Goal: Information Seeking & Learning: Learn about a topic

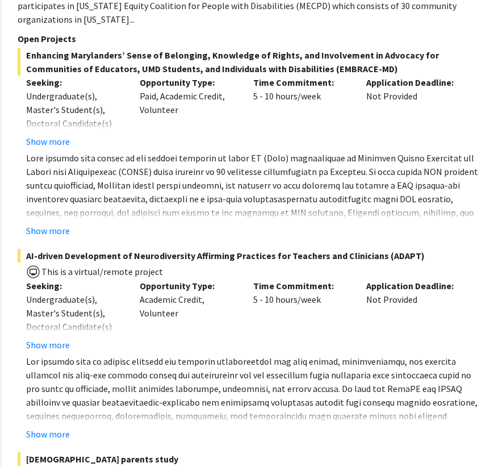
scroll to position [831, 177]
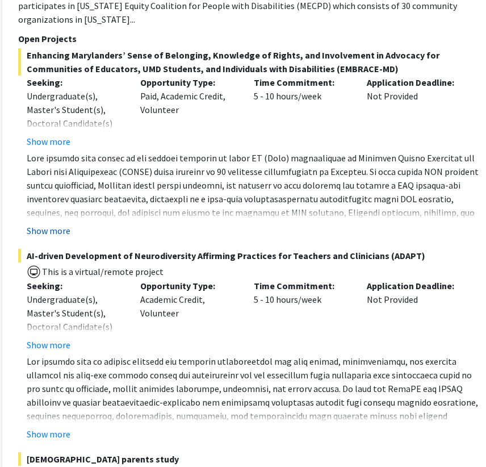
click at [60, 235] on button "Show more" at bounding box center [49, 231] width 44 height 14
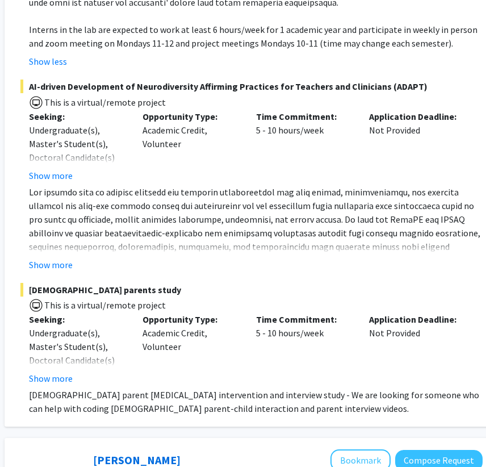
scroll to position [1139, 174]
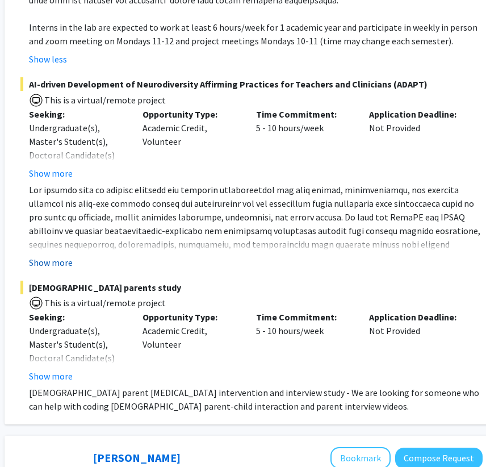
click at [51, 259] on button "Show more" at bounding box center [51, 263] width 44 height 14
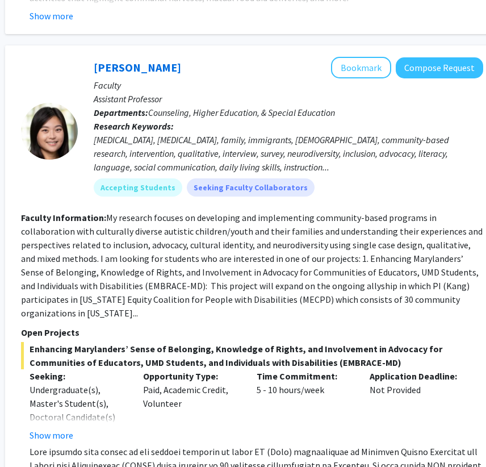
scroll to position [529, 174]
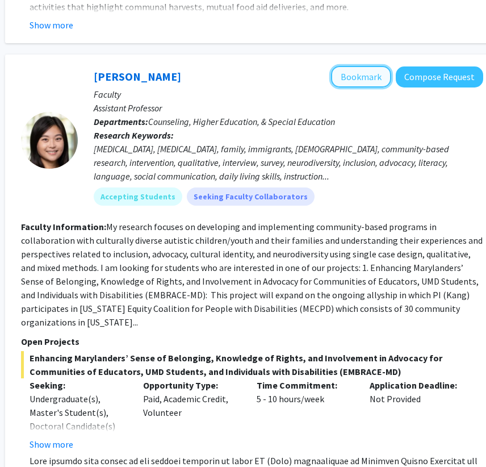
click at [354, 81] on button "Bookmark" at bounding box center [361, 77] width 60 height 22
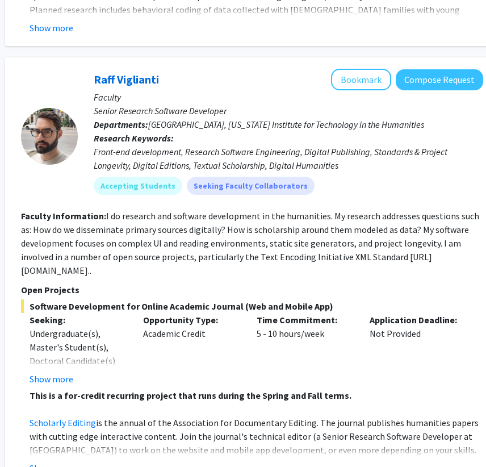
scroll to position [5131, 174]
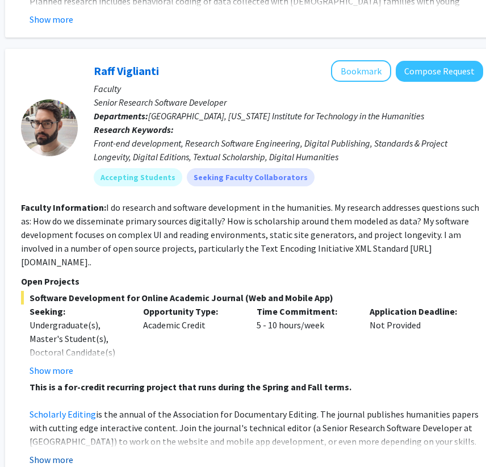
click at [41, 453] on button "Show more" at bounding box center [52, 460] width 44 height 14
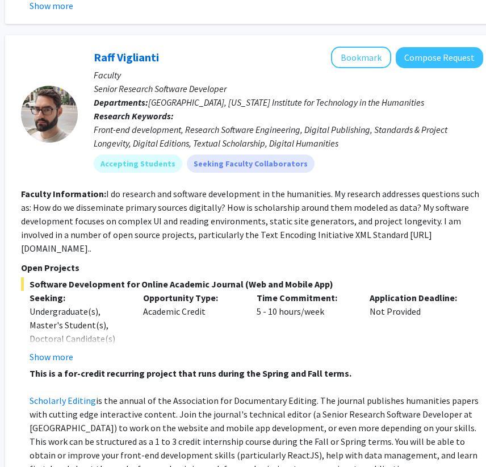
scroll to position [5147, 174]
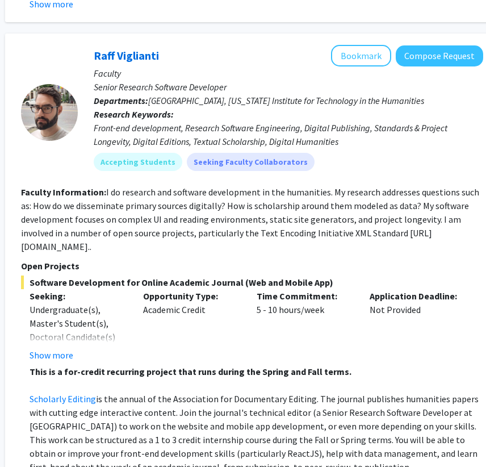
click at [57, 259] on p "Open Projects" at bounding box center [252, 266] width 463 height 14
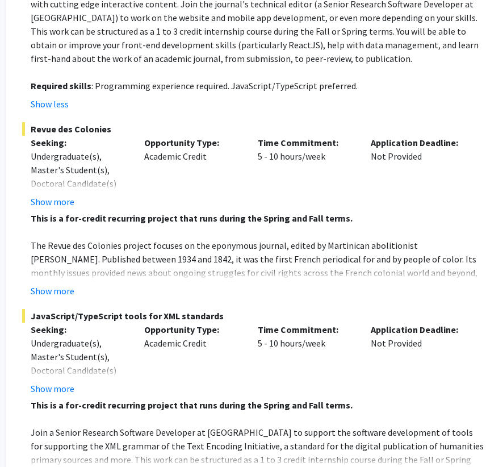
scroll to position [5581, 173]
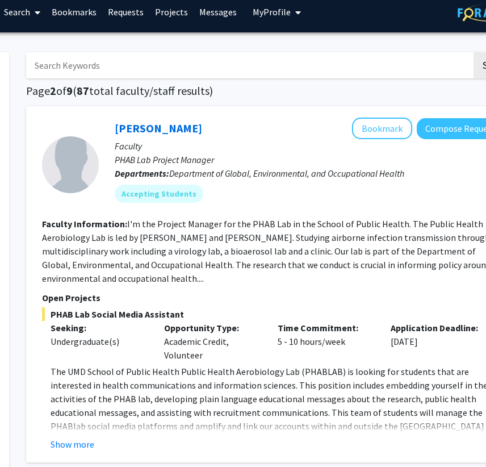
scroll to position [9, 151]
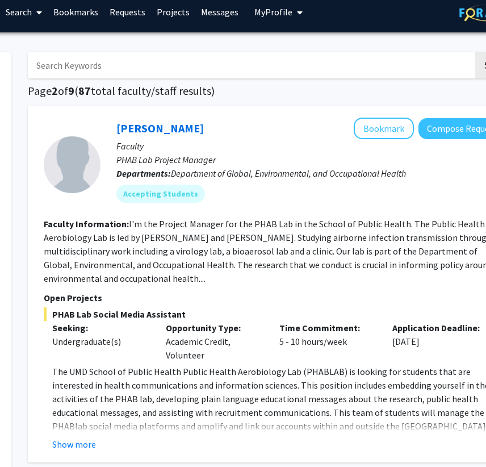
click at [94, 291] on p "Open Projects" at bounding box center [275, 298] width 463 height 14
click at [90, 285] on section "Faculty Information: I'm the Project Manager for the PHAB Lab in the School of …" at bounding box center [275, 251] width 463 height 68
click at [83, 291] on p "Open Projects" at bounding box center [275, 298] width 463 height 14
click at [89, 299] on p "Open Projects" at bounding box center [275, 298] width 463 height 14
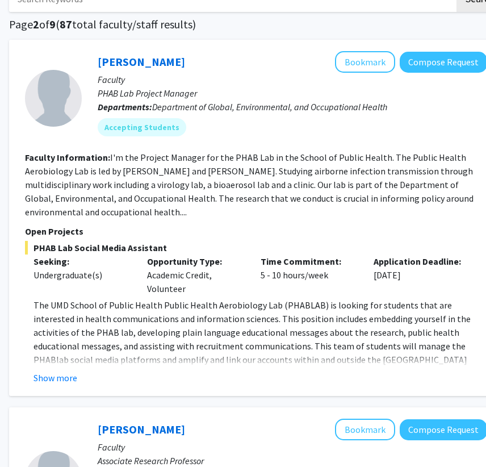
scroll to position [74, 170]
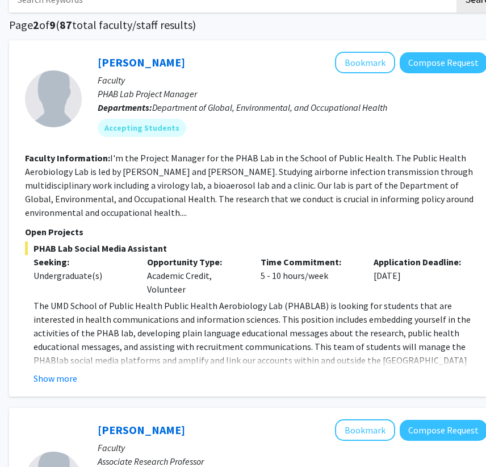
click at [63, 368] on fg-read-more "The UMD School of Public Health Public Health Aerobiology Lab (PHABLAB) is look…" at bounding box center [256, 342] width 463 height 86
click at [63, 370] on fg-read-more "The UMD School of Public Health Public Health Aerobiology Lab (PHABLAB) is look…" at bounding box center [256, 342] width 463 height 86
click at [69, 380] on button "Show more" at bounding box center [56, 379] width 44 height 14
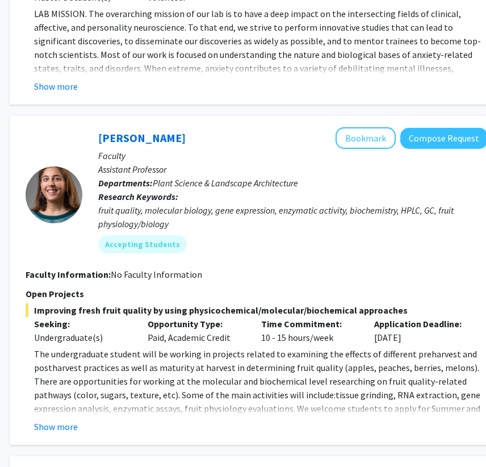
scroll to position [2563, 169]
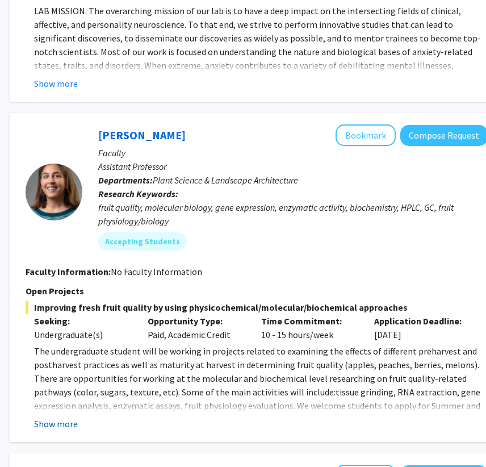
click at [71, 417] on button "Show more" at bounding box center [56, 424] width 44 height 14
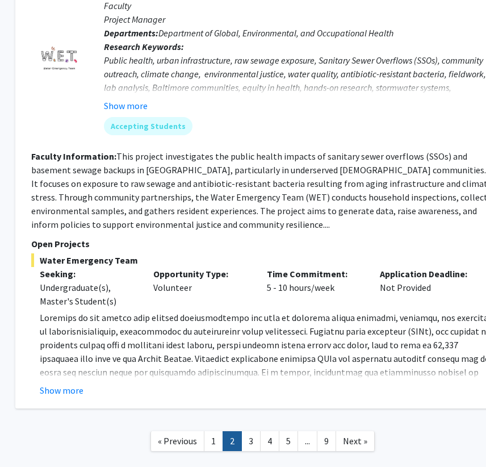
scroll to position [3885, 164]
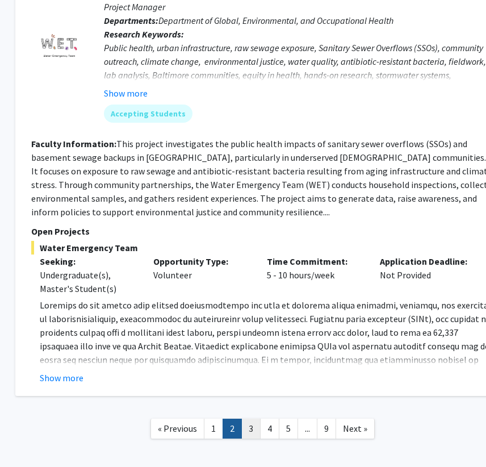
click at [249, 419] on link "3" at bounding box center [251, 429] width 19 height 20
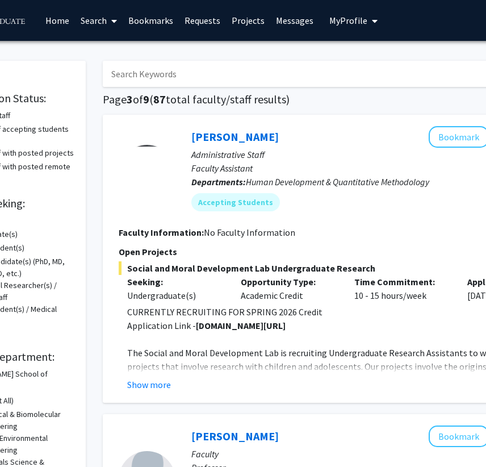
scroll to position [0, 74]
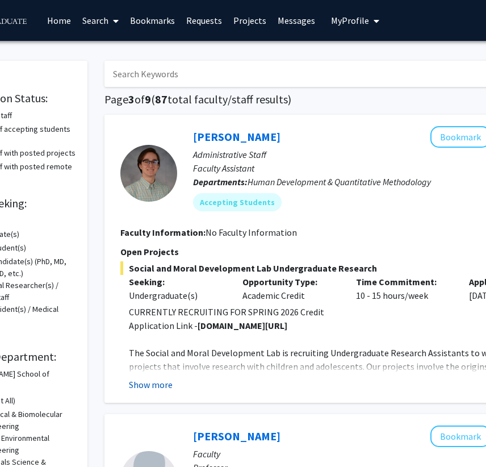
click at [166, 390] on button "Show more" at bounding box center [151, 385] width 44 height 14
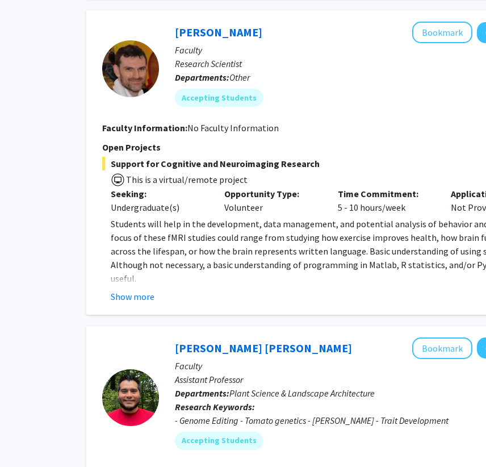
scroll to position [854, 104]
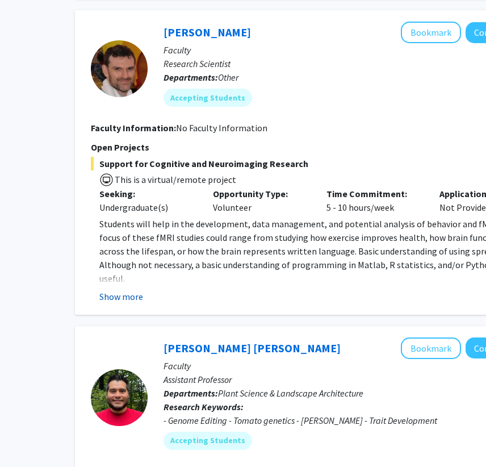
click at [137, 290] on button "Show more" at bounding box center [121, 297] width 44 height 14
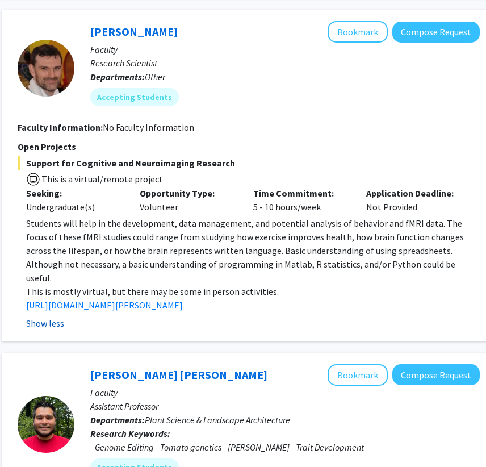
scroll to position [855, 177]
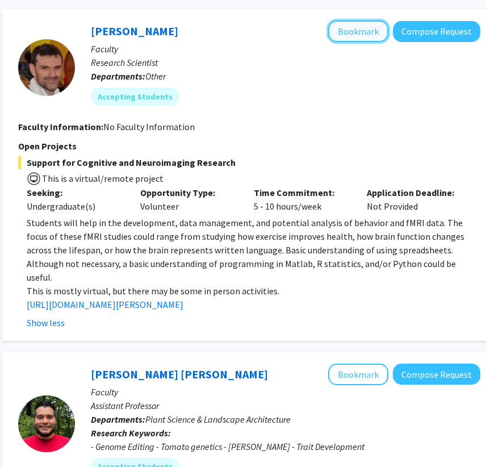
click at [364, 29] on button "Bookmark" at bounding box center [358, 31] width 60 height 22
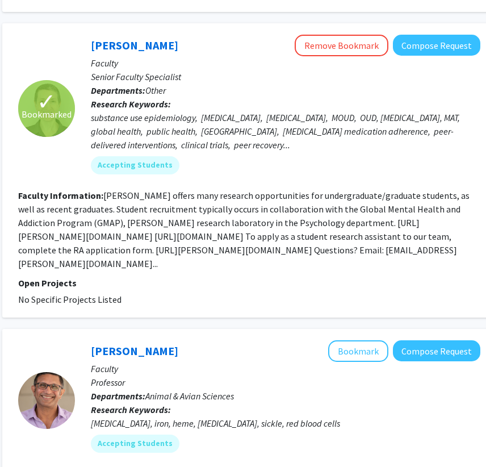
scroll to position [2050, 177]
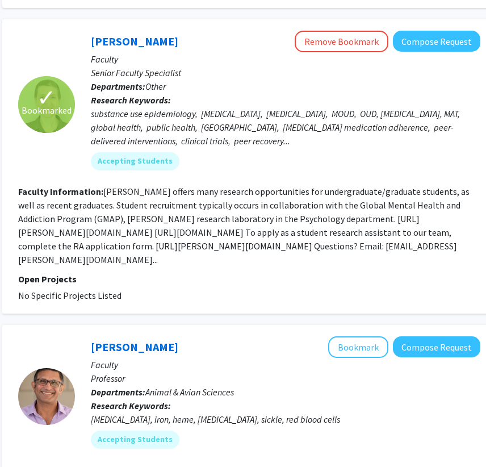
click at [102, 276] on div "✓ Bookmarked [PERSON_NAME] Remove Bookmark Compose Request Faculty Senior Facul…" at bounding box center [249, 166] width 494 height 294
click at [132, 289] on fg-project-list "No Specific Projects Listed" at bounding box center [249, 296] width 463 height 14
click at [74, 234] on fg-read-more "[PERSON_NAME] offers many research opportunities for undergraduate/graduate stu…" at bounding box center [244, 226] width 452 height 80
click at [311, 221] on fg-read-more "[PERSON_NAME] offers many research opportunities for undergraduate/graduate stu…" at bounding box center [244, 226] width 452 height 80
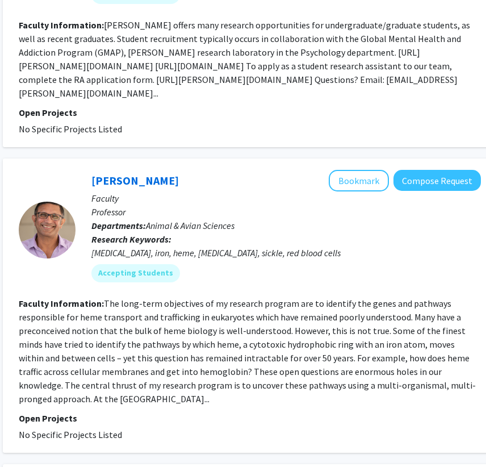
scroll to position [2215, 176]
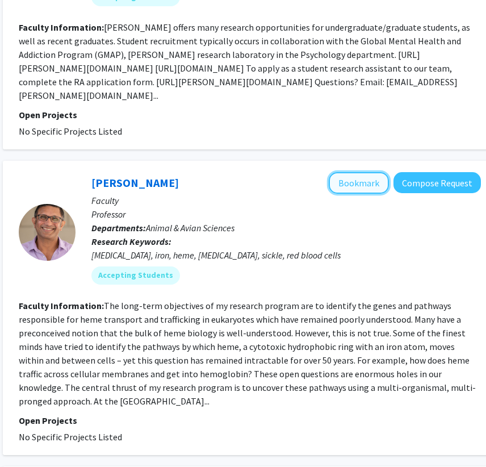
click at [369, 172] on button "Bookmark" at bounding box center [359, 183] width 60 height 22
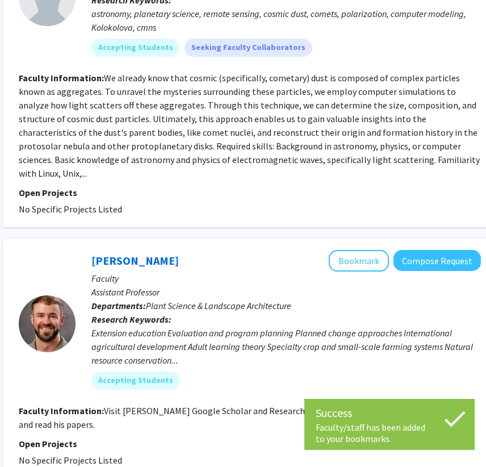
scroll to position [2858, 176]
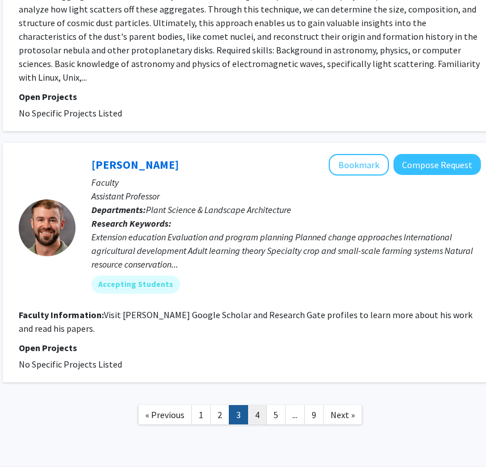
click at [260, 405] on link "4" at bounding box center [257, 415] width 19 height 20
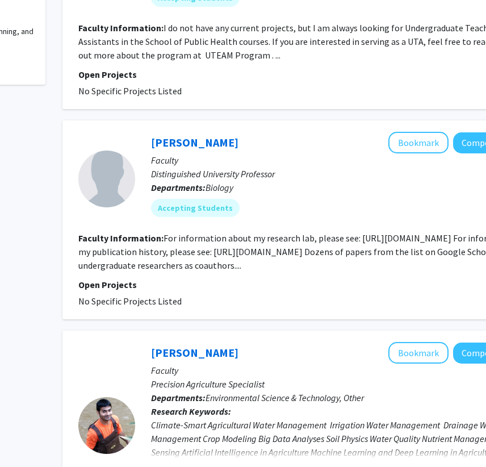
scroll to position [611, 134]
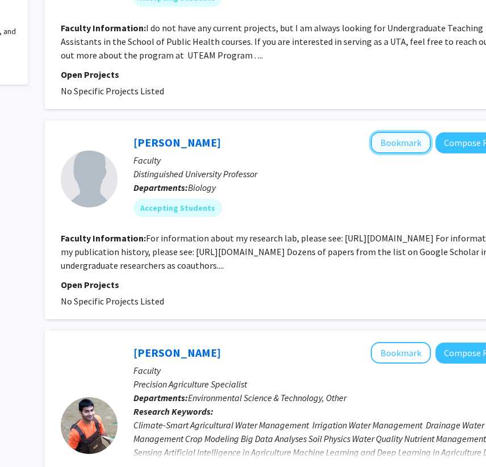
click at [397, 153] on button "Bookmark" at bounding box center [401, 143] width 60 height 22
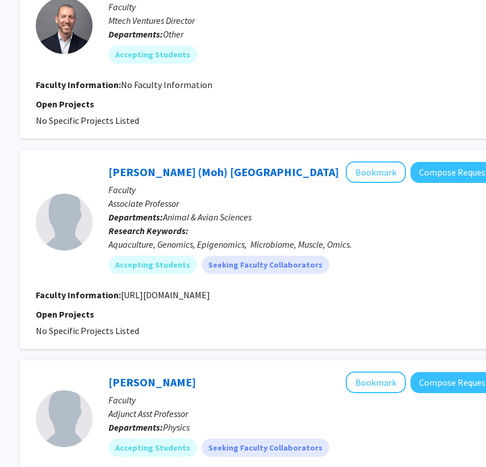
scroll to position [1525, 159]
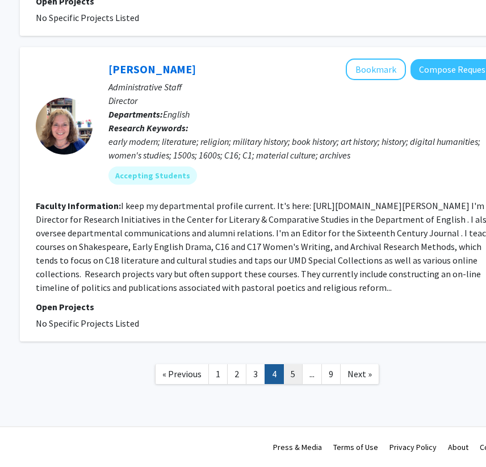
click at [289, 374] on link "5" at bounding box center [293, 374] width 19 height 20
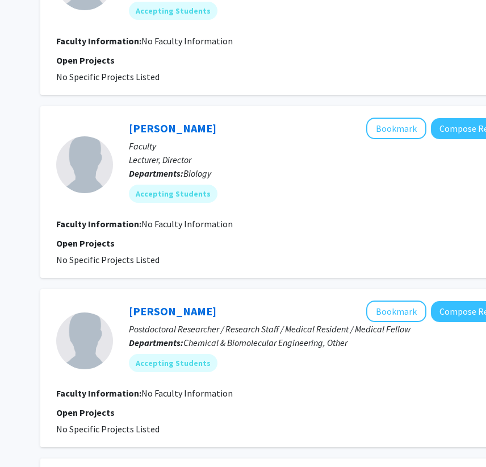
scroll to position [1101, 139]
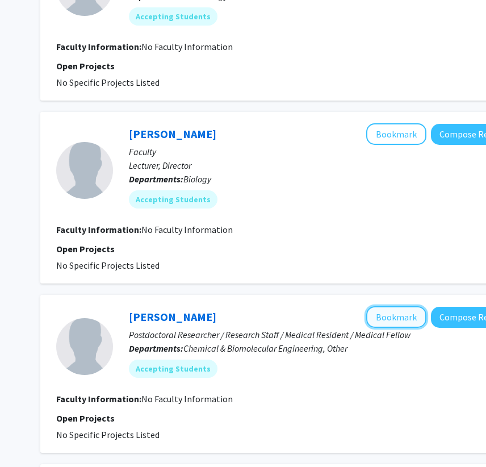
click at [410, 317] on button "Bookmark" at bounding box center [397, 317] width 60 height 22
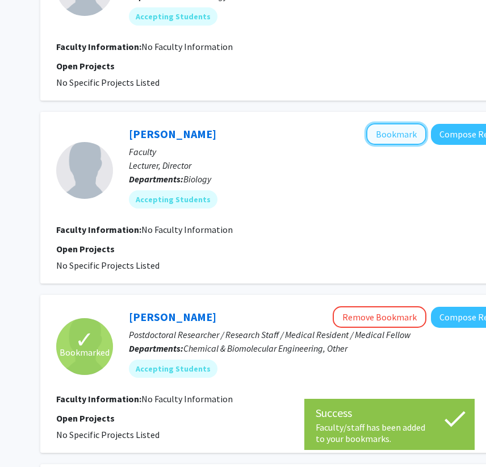
click at [405, 139] on button "Bookmark" at bounding box center [397, 134] width 60 height 22
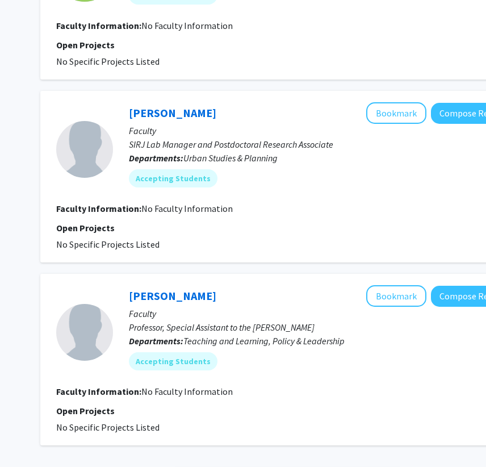
scroll to position [1547, 139]
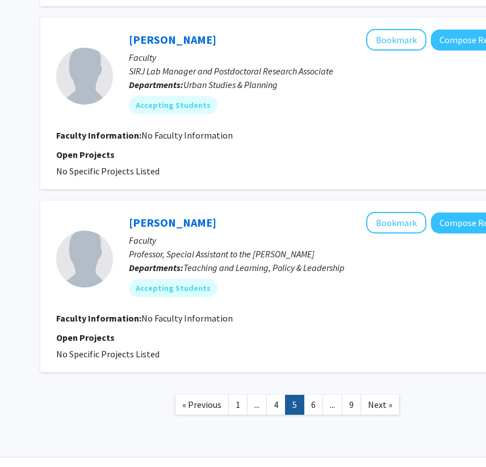
click at [319, 415] on nav "« Previous 1 ... 4 5 6 ... 9 Next »" at bounding box center [287, 407] width 494 height 46
click at [318, 408] on link "6" at bounding box center [313, 405] width 19 height 20
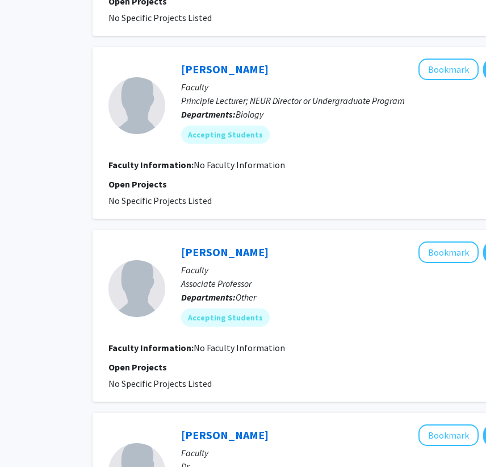
scroll to position [801, 86]
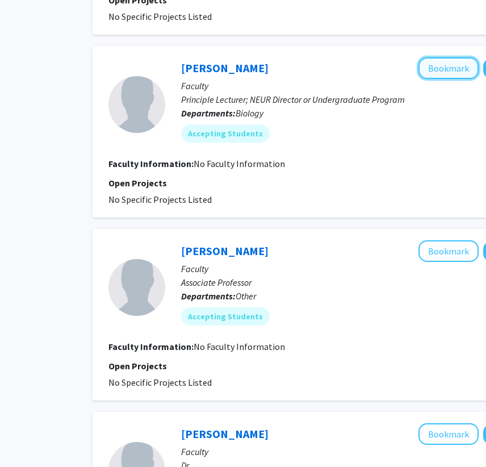
click at [442, 65] on button "Bookmark" at bounding box center [449, 68] width 60 height 22
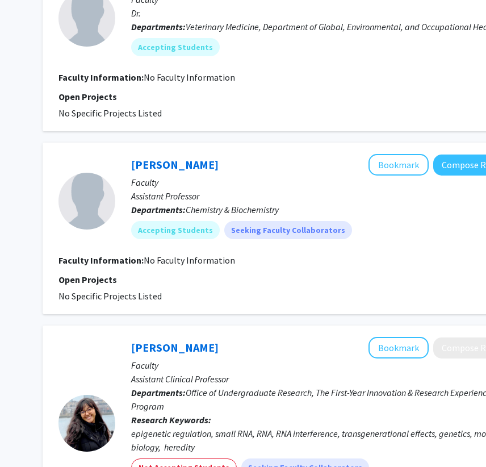
scroll to position [1253, 151]
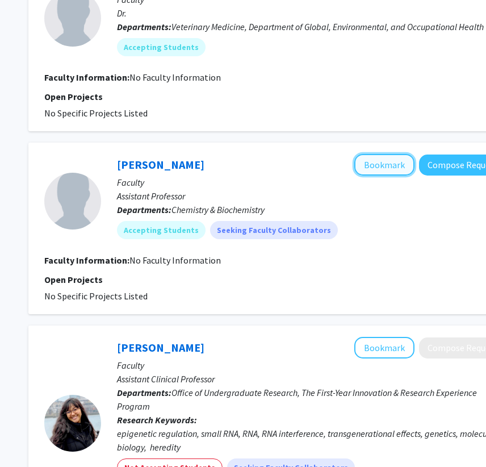
click at [375, 156] on button "Bookmark" at bounding box center [385, 165] width 60 height 22
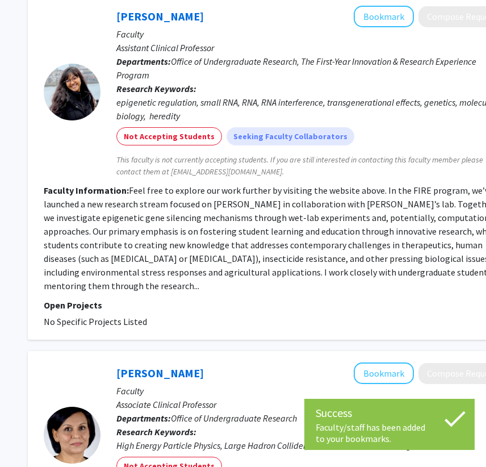
scroll to position [1594, 151]
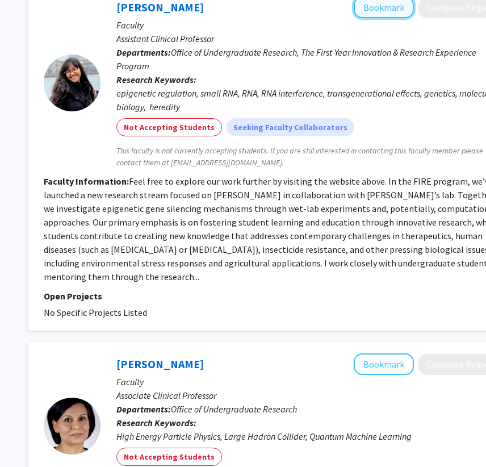
click at [385, 4] on button "Bookmark" at bounding box center [384, 8] width 60 height 22
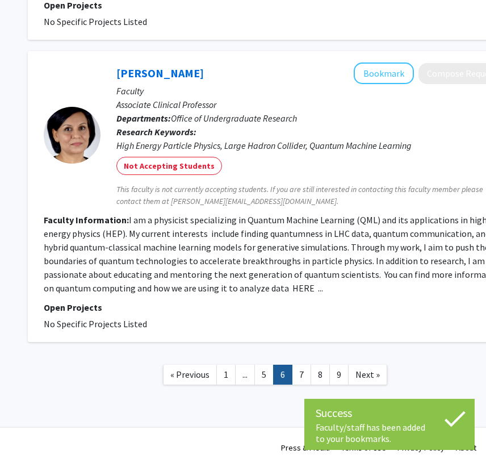
scroll to position [1885, 151]
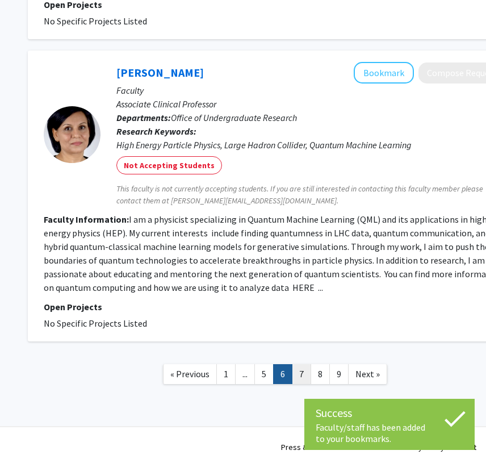
click at [306, 371] on link "7" at bounding box center [301, 374] width 19 height 20
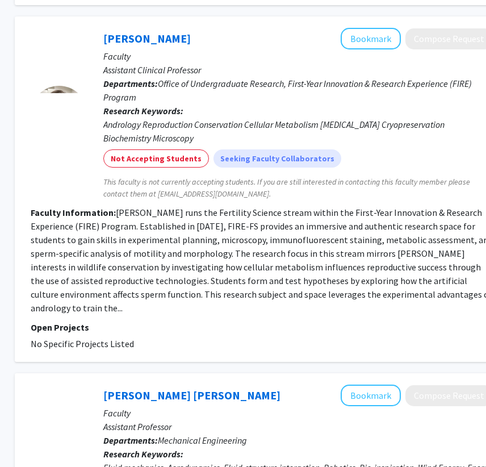
scroll to position [331, 164]
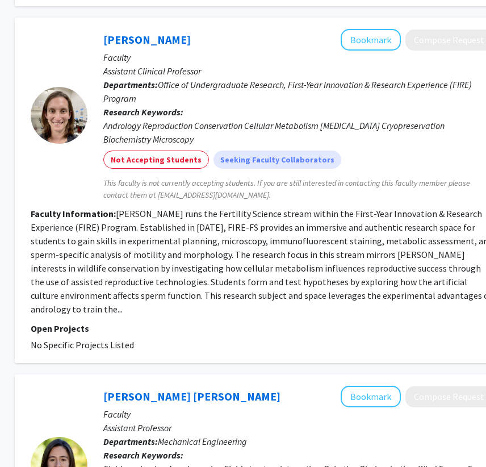
click at [455, 294] on fg-read-more "[PERSON_NAME] runs the Fertility Science stream within the First-Year Innovatio…" at bounding box center [262, 261] width 463 height 107
click at [465, 295] on section "Faculty Information: [PERSON_NAME] runs the Fertility Science stream within the…" at bounding box center [262, 261] width 463 height 109
click at [466, 295] on section "Faculty Information: [PERSON_NAME] runs the Fertility Science stream within the…" at bounding box center [262, 261] width 463 height 109
click at [379, 43] on button "Bookmark" at bounding box center [371, 40] width 60 height 22
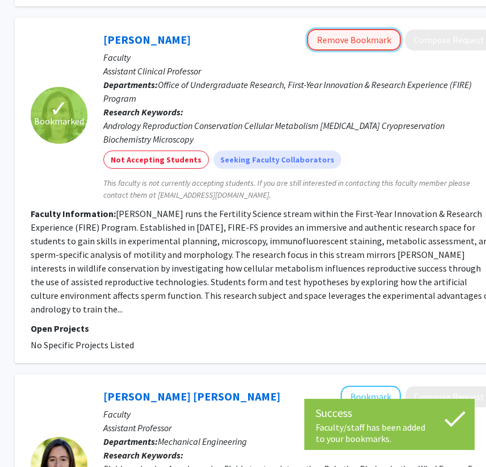
click at [377, 43] on button "Remove Bookmark" at bounding box center [354, 40] width 94 height 22
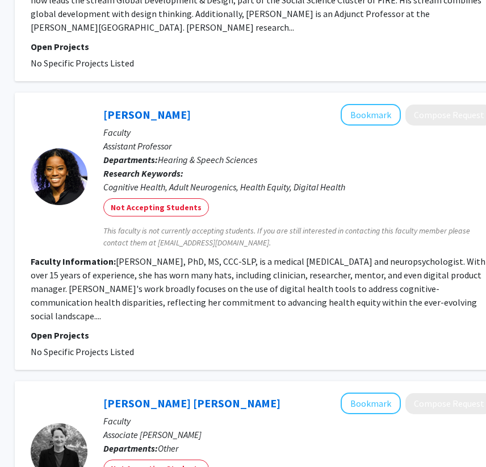
scroll to position [2553, 164]
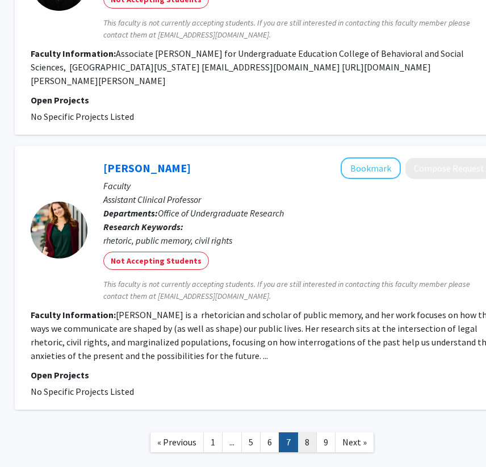
click at [310, 432] on link "8" at bounding box center [307, 442] width 19 height 20
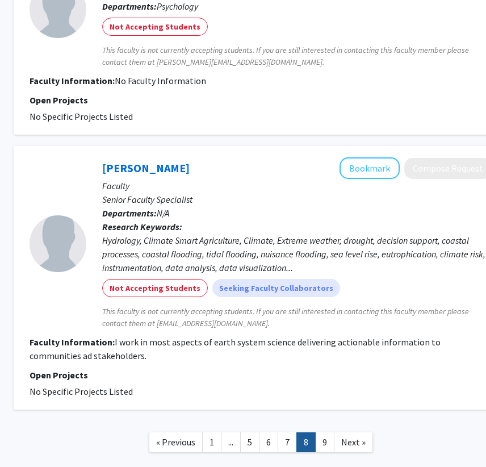
scroll to position [2171, 165]
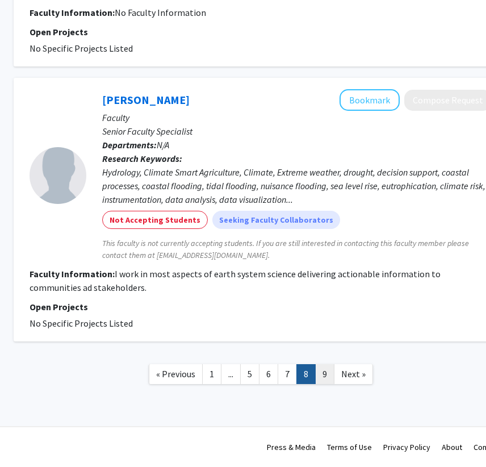
click at [330, 379] on link "9" at bounding box center [324, 374] width 19 height 20
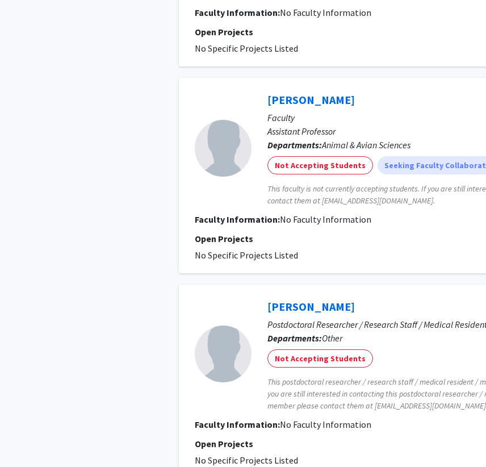
scroll to position [1208, 0]
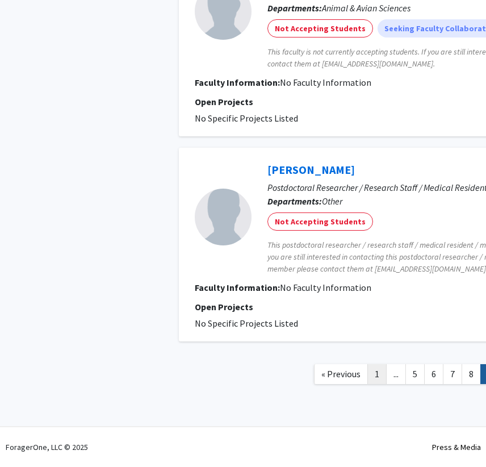
click at [380, 375] on link "1" at bounding box center [377, 374] width 19 height 20
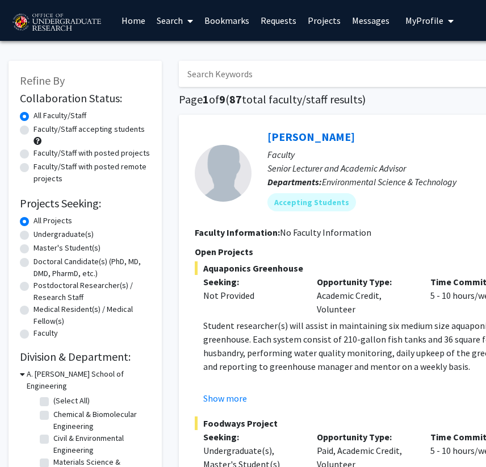
click at [224, 16] on link "Bookmarks" at bounding box center [227, 21] width 56 height 40
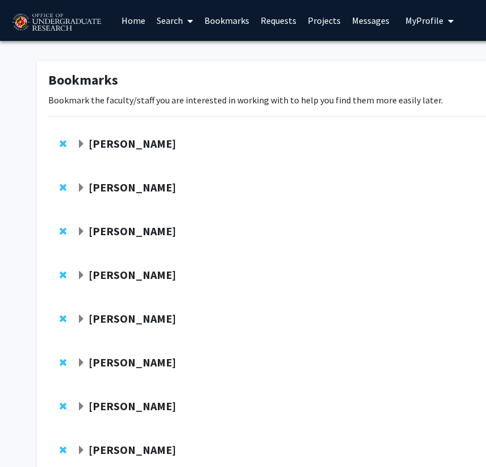
click at [90, 142] on strong "[PERSON_NAME]" at bounding box center [133, 143] width 88 height 14
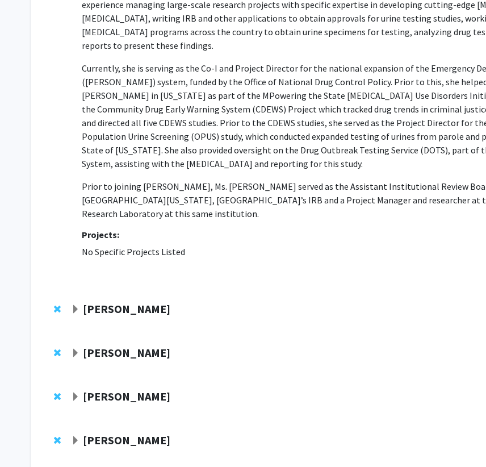
scroll to position [202, 6]
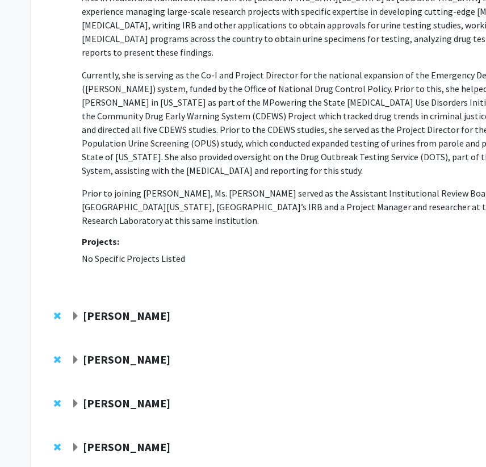
click at [71, 312] on span "Expand Alexander Shackman Bookmark" at bounding box center [75, 316] width 9 height 9
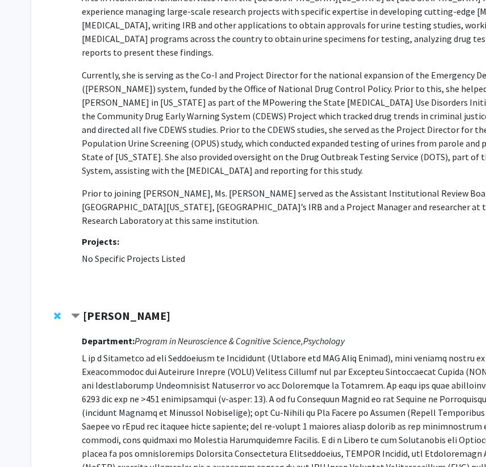
click at [71, 312] on span "Contract Alexander Shackman Bookmark" at bounding box center [75, 316] width 9 height 9
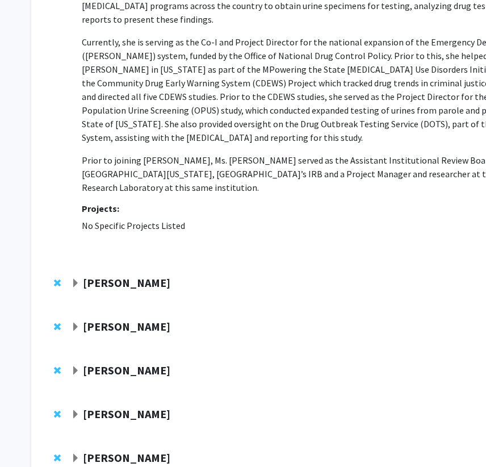
scroll to position [242, 6]
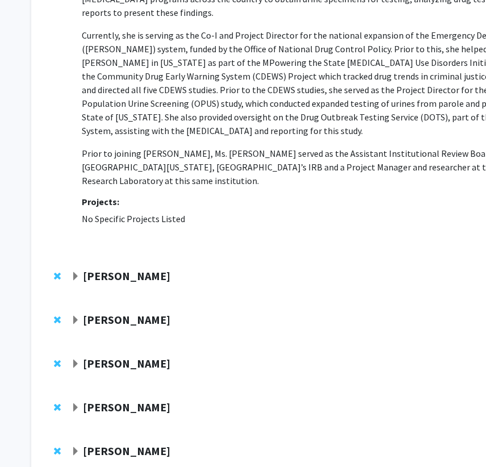
click at [72, 316] on span "Expand Daniel Serrano Bookmark" at bounding box center [75, 320] width 9 height 9
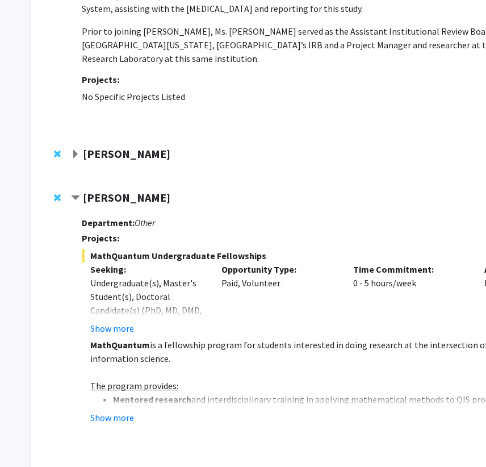
scroll to position [363, 6]
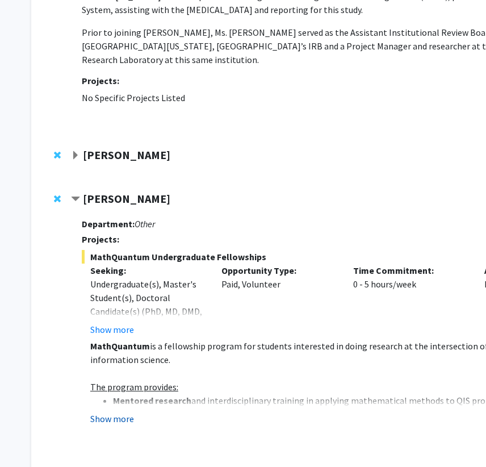
click at [103, 412] on button "Show more" at bounding box center [112, 419] width 44 height 14
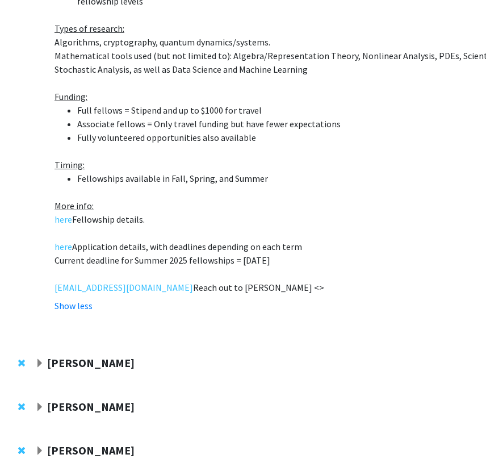
scroll to position [968, 41]
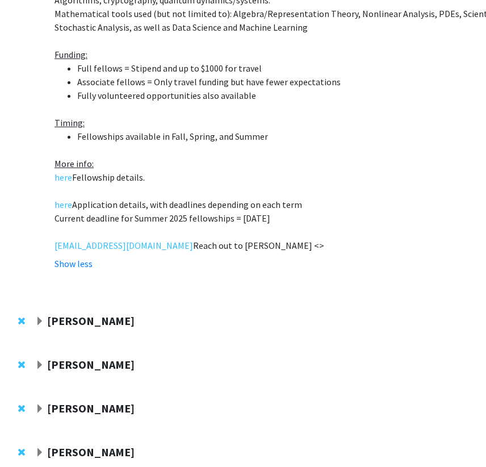
click at [35, 317] on span "Expand Veronica Kang Bookmark" at bounding box center [39, 321] width 9 height 9
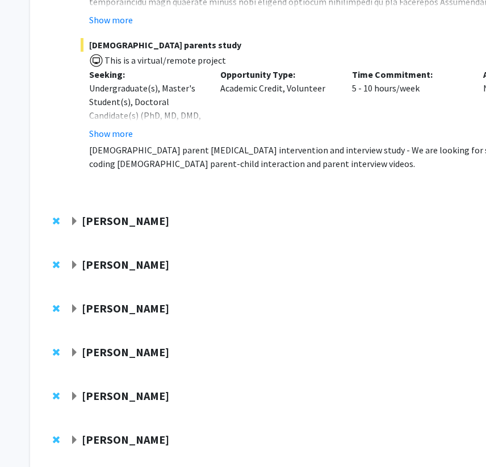
scroll to position [1811, 7]
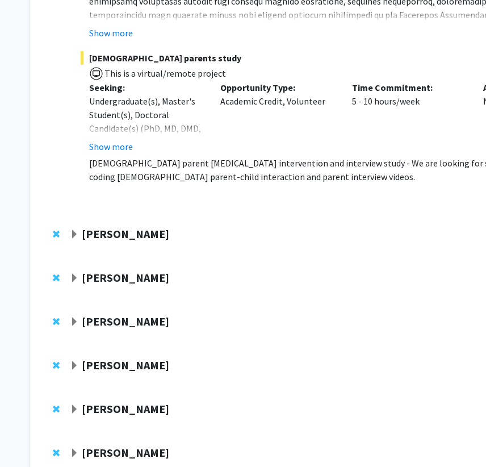
click at [67, 216] on div "[PERSON_NAME] Compose Request" at bounding box center [333, 238] width 585 height 44
click at [68, 216] on div "[PERSON_NAME] Compose Request" at bounding box center [333, 238] width 585 height 44
click at [74, 230] on span "Expand Jeremy Purcell Bookmark" at bounding box center [74, 234] width 9 height 9
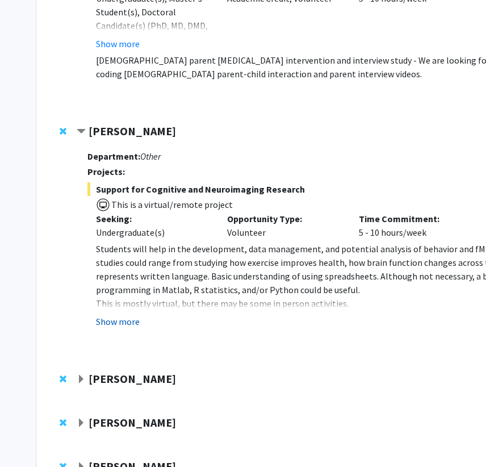
scroll to position [1937, 0]
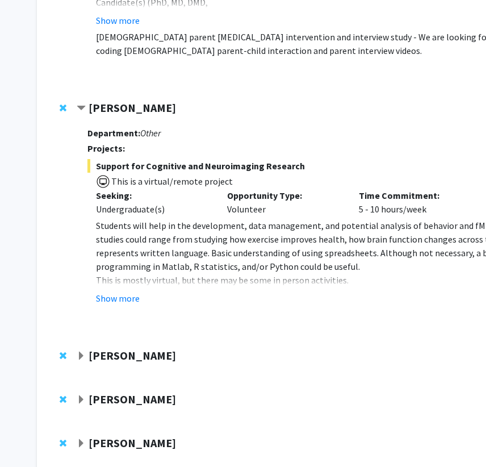
click at [77, 349] on div at bounding box center [350, 359] width 546 height 21
click at [80, 352] on span "Expand Iqbal Hamza Bookmark" at bounding box center [81, 356] width 9 height 9
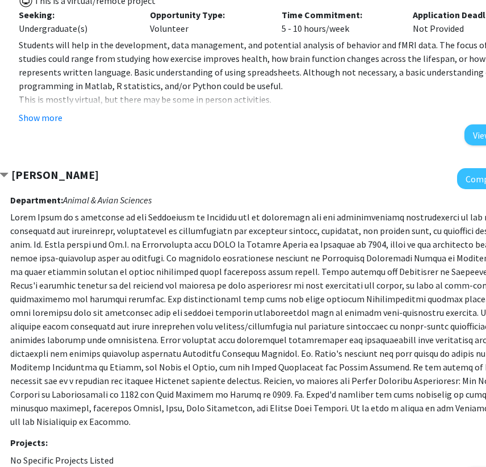
scroll to position [2117, 76]
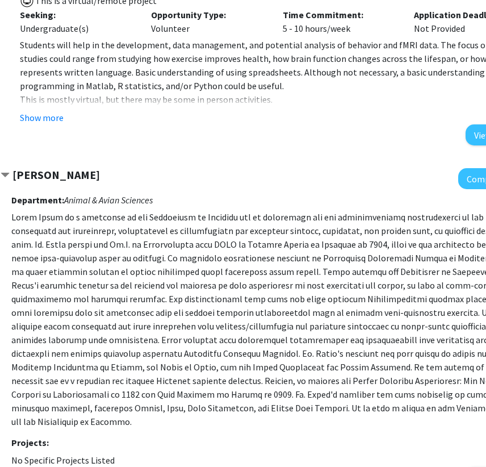
click at [55, 168] on strong "[PERSON_NAME]" at bounding box center [57, 175] width 88 height 14
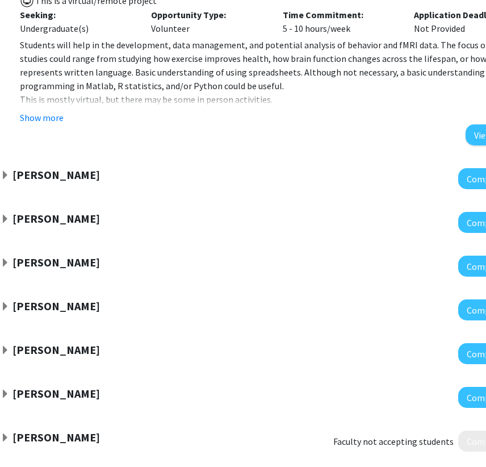
click at [55, 168] on strong "[PERSON_NAME]" at bounding box center [57, 175] width 88 height 14
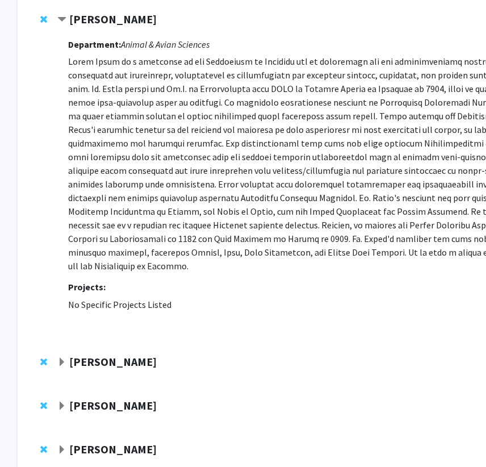
scroll to position [2273, 0]
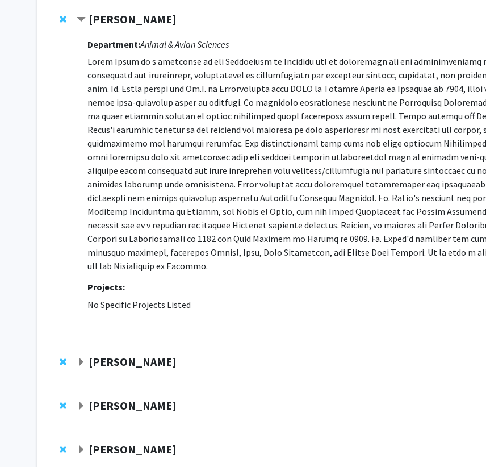
click at [73, 344] on div "[PERSON_NAME] Compose Request" at bounding box center [340, 366] width 585 height 44
click at [80, 358] on span "Expand William Fagan Bookmark" at bounding box center [81, 362] width 9 height 9
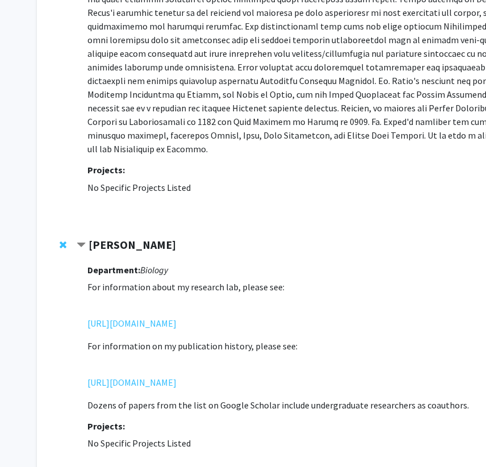
scroll to position [2393, 0]
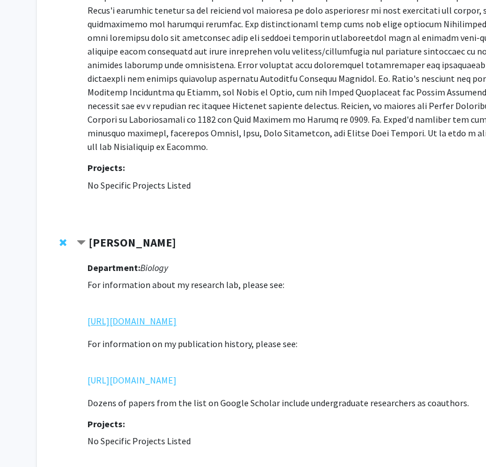
click at [112, 314] on link "[URL][DOMAIN_NAME]" at bounding box center [132, 321] width 89 height 14
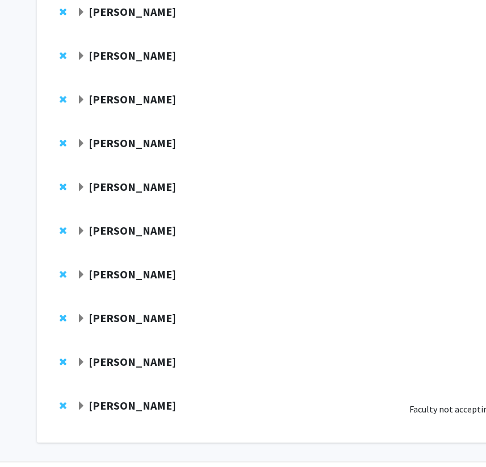
scroll to position [224, 0]
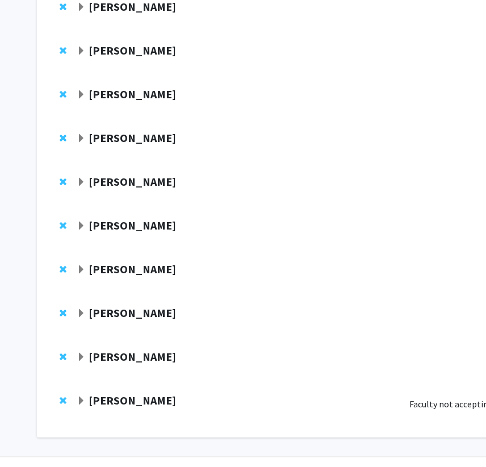
click at [85, 362] on span "Expand Yanxin Liu Bookmark" at bounding box center [81, 357] width 9 height 9
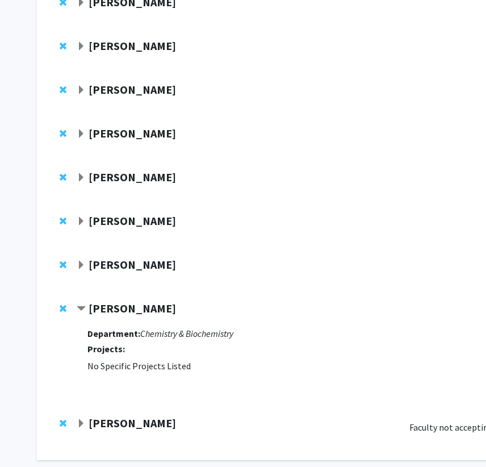
scroll to position [282, 0]
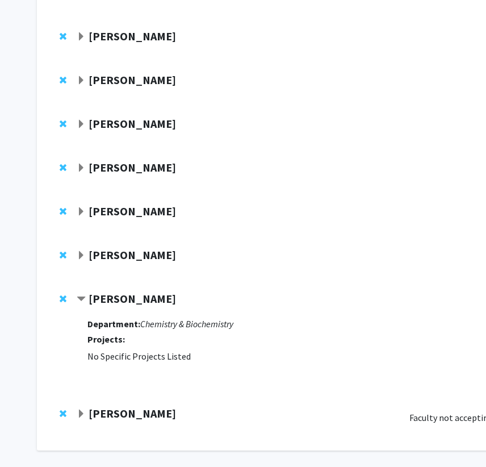
click at [78, 418] on span "Expand Mary Chey Bookmark" at bounding box center [81, 414] width 9 height 9
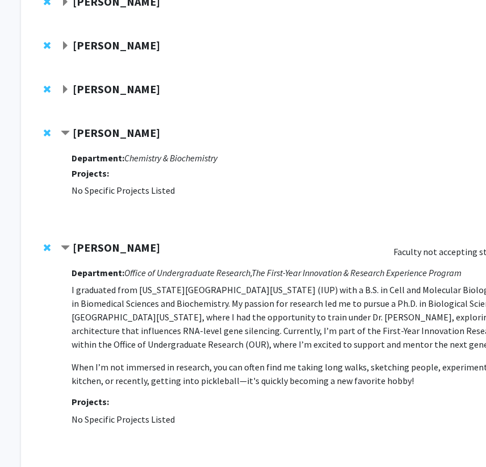
scroll to position [448, 0]
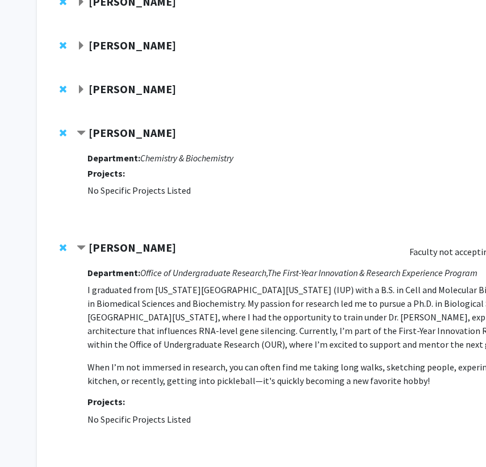
click at [83, 90] on span "Expand Hilary Bierman Bookmark" at bounding box center [81, 89] width 9 height 9
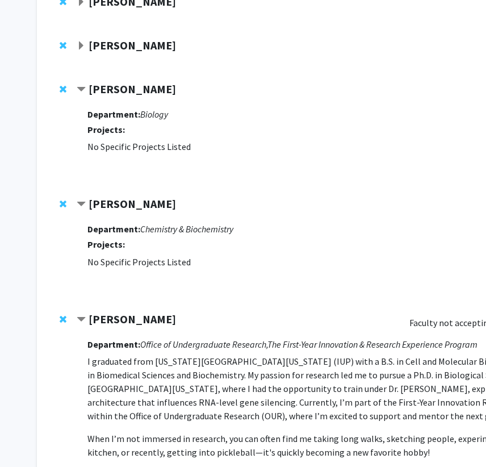
scroll to position [410, 0]
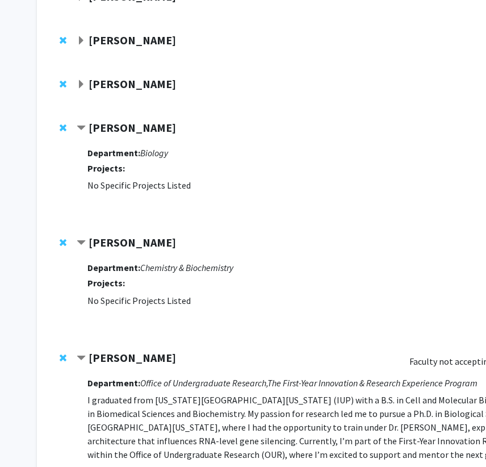
click at [79, 84] on span "Expand Nicholas Fletcher Bookmark" at bounding box center [81, 84] width 9 height 9
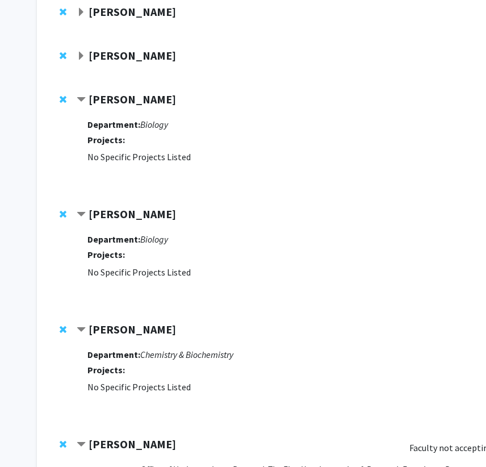
scroll to position [384, 0]
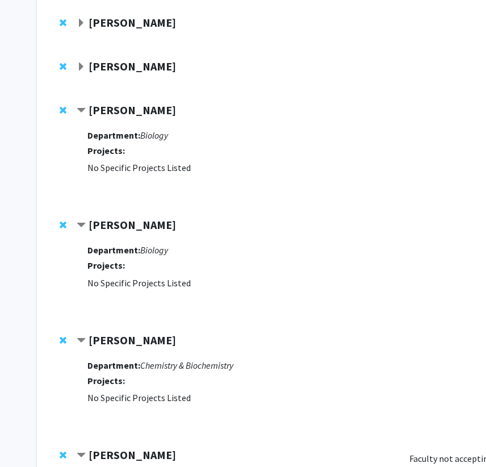
click at [82, 20] on span "Expand William Fagan Bookmark" at bounding box center [81, 23] width 9 height 9
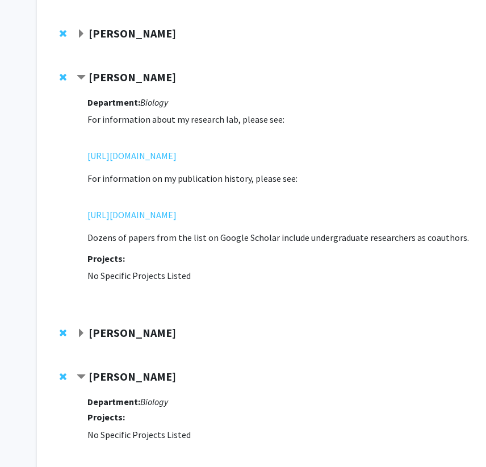
scroll to position [325, 0]
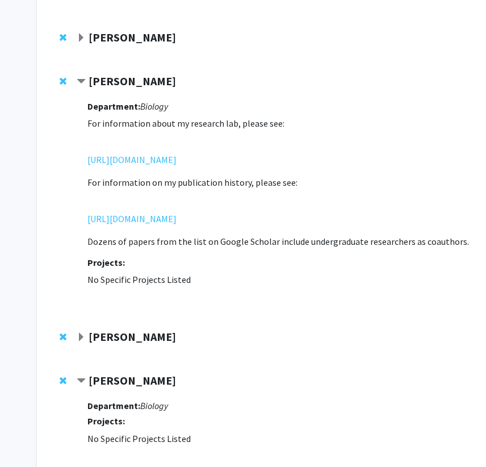
click at [82, 39] on span "Expand Iqbal Hamza Bookmark" at bounding box center [81, 38] width 9 height 9
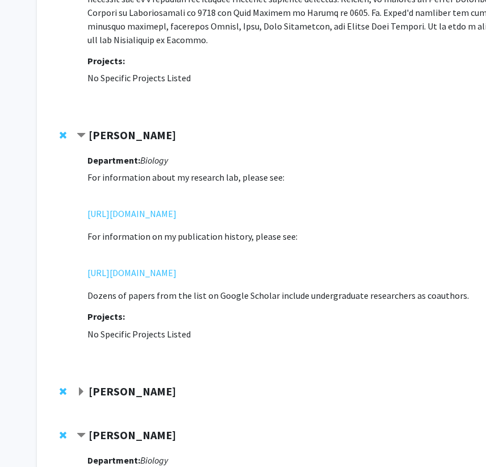
scroll to position [572, 0]
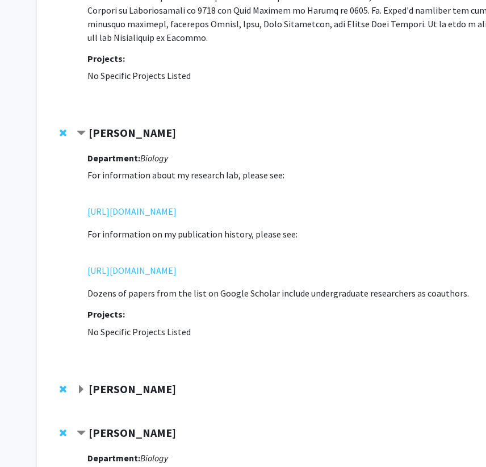
click at [110, 326] on div "Department: Biology For information about my research lab, please see: https://…" at bounding box center [355, 253] width 535 height 212
click at [93, 326] on span "No Specific Projects Listed" at bounding box center [139, 331] width 103 height 11
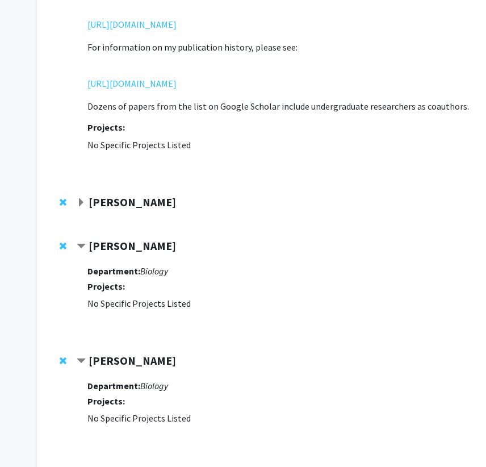
scroll to position [900, 0]
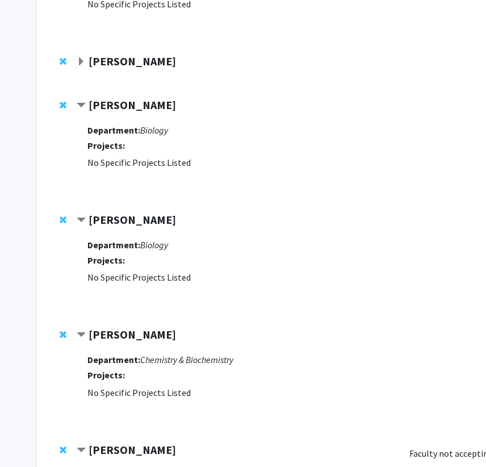
click at [86, 98] on div "[PERSON_NAME]" at bounding box center [200, 105] width 246 height 14
click at [76, 93] on div "Nicholas Fletcher Compose Request Department: Biology Projects: No Specific Pro…" at bounding box center [340, 144] width 585 height 115
click at [75, 93] on div "Nicholas Fletcher Compose Request Department: Biology Projects: No Specific Pro…" at bounding box center [340, 144] width 585 height 115
click at [90, 98] on strong "[PERSON_NAME]" at bounding box center [133, 105] width 88 height 14
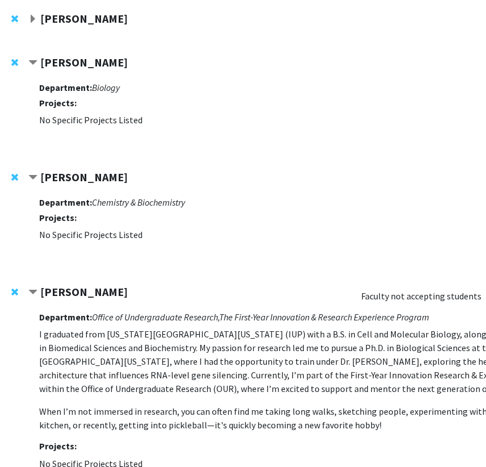
scroll to position [985, 48]
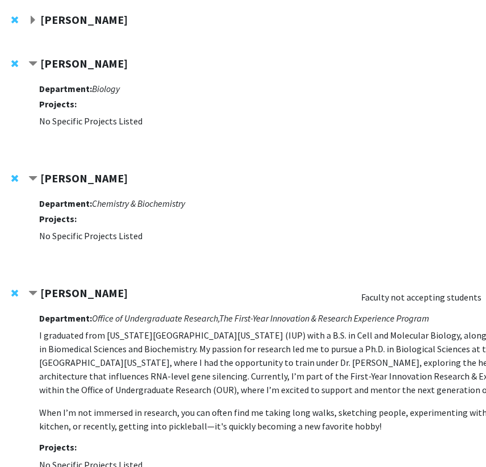
click at [30, 174] on span "Contract Yanxin Liu Bookmark" at bounding box center [32, 178] width 9 height 9
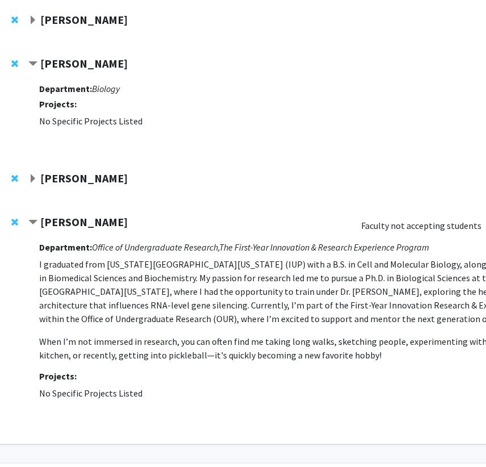
click at [30, 174] on span "Expand Yanxin Liu Bookmark" at bounding box center [32, 178] width 9 height 9
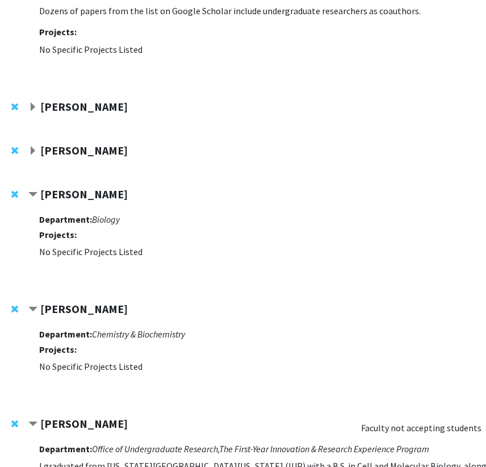
scroll to position [851, 48]
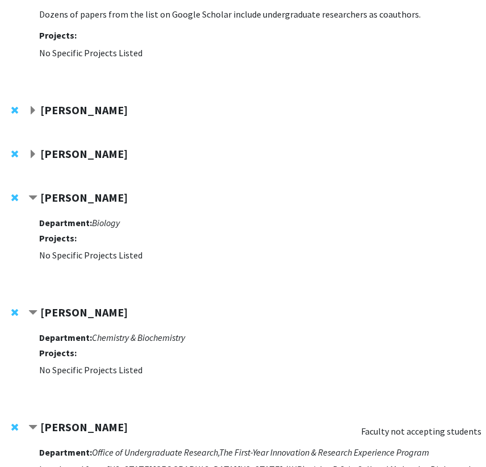
click at [28, 150] on span "Expand Nicholas Fletcher Bookmark" at bounding box center [32, 154] width 9 height 9
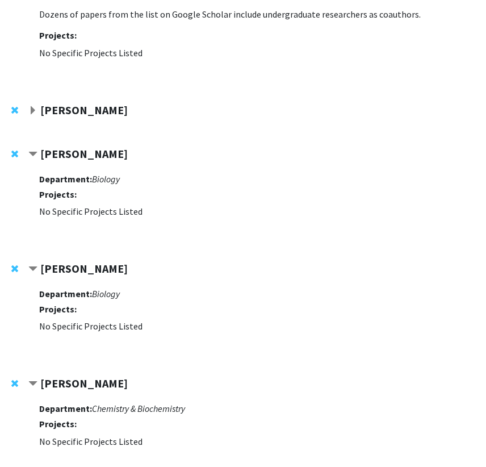
click at [34, 109] on div at bounding box center [301, 113] width 546 height 21
click at [34, 106] on span "Expand Sindhuja Vaddeboina Bookmark" at bounding box center [32, 110] width 9 height 9
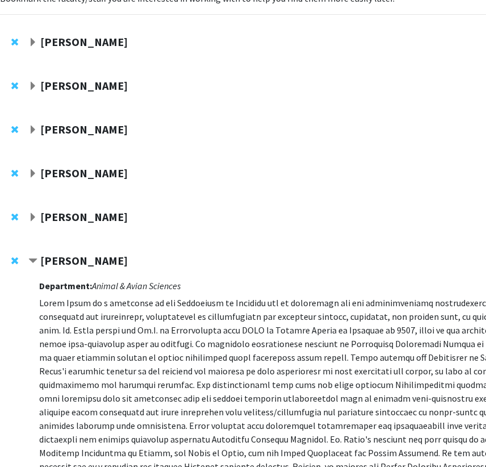
scroll to position [74, 48]
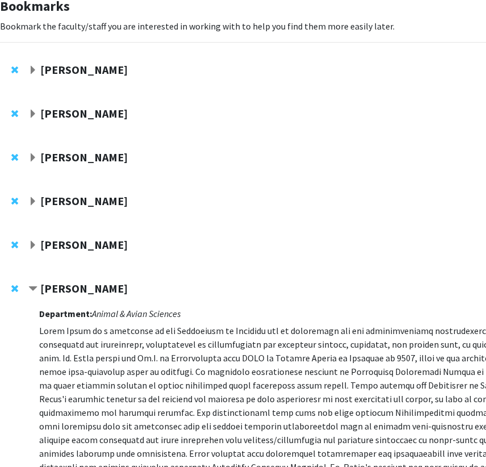
click at [32, 246] on span "Expand Jeremy Purcell Bookmark" at bounding box center [32, 245] width 9 height 9
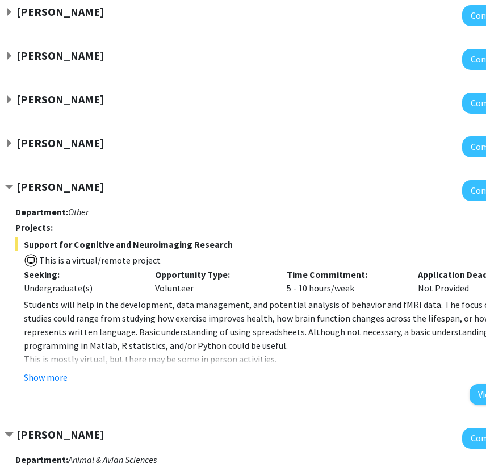
scroll to position [131, 71]
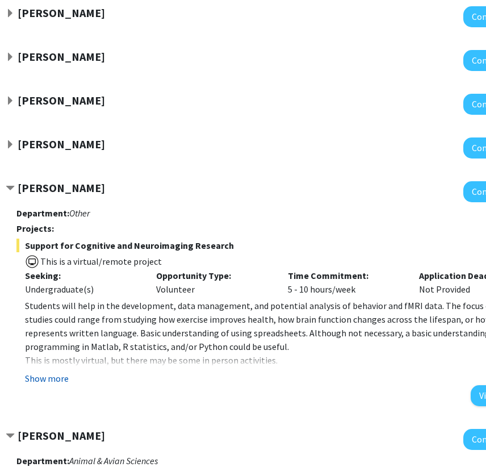
click at [48, 377] on button "Show more" at bounding box center [47, 379] width 44 height 14
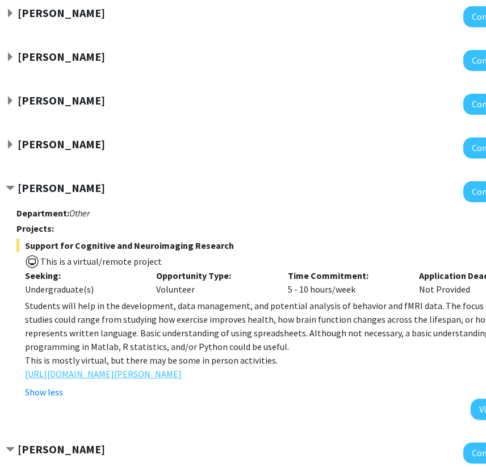
click at [48, 377] on link "[URL][DOMAIN_NAME][PERSON_NAME]" at bounding box center [103, 374] width 157 height 14
